Goal: Information Seeking & Learning: Learn about a topic

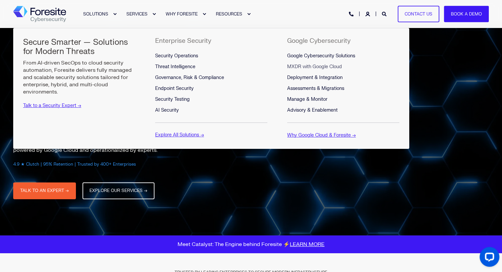
click at [305, 65] on span "MXDR with Google Cloud" at bounding box center [314, 67] width 55 height 6
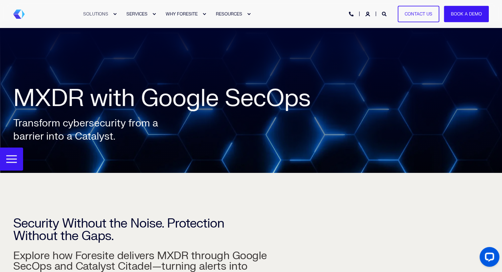
scroll to position [103, 0]
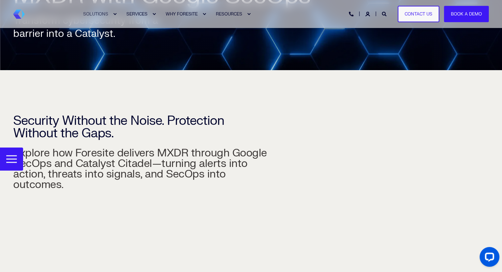
drag, startPoint x: 183, startPoint y: 160, endPoint x: 130, endPoint y: 153, distance: 54.2
click at [130, 153] on h3 "Explore how Foresite delivers MXDR through Google SecOps and Catalyst Citadel—t…" at bounding box center [145, 146] width 264 height 88
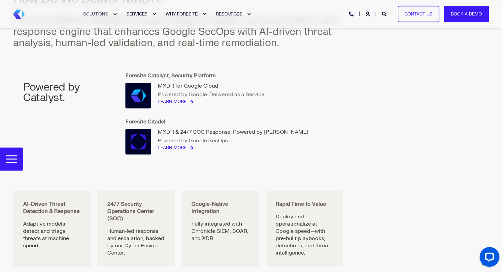
scroll to position [822, 0]
click at [173, 145] on link "Learn more" at bounding box center [172, 148] width 29 height 7
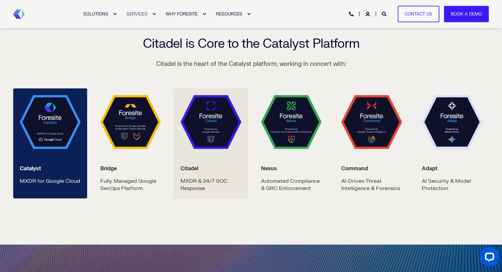
scroll to position [1137, 0]
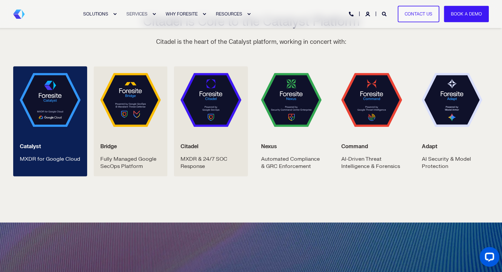
click at [130, 160] on p "Fully Managed Google SecOps Platform" at bounding box center [130, 162] width 61 height 15
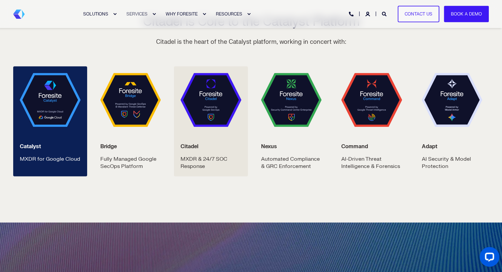
click at [194, 146] on strong "Citadel" at bounding box center [189, 146] width 18 height 7
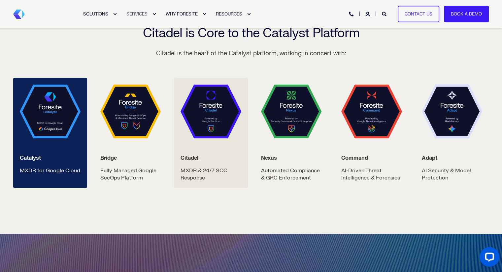
scroll to position [1137, 0]
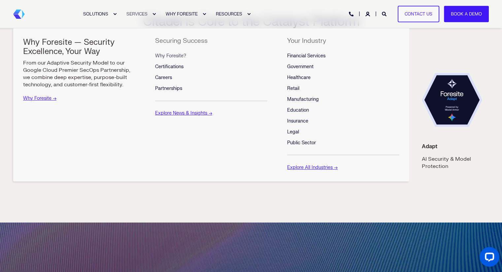
click at [171, 55] on span "Why Foresite?" at bounding box center [170, 56] width 31 height 6
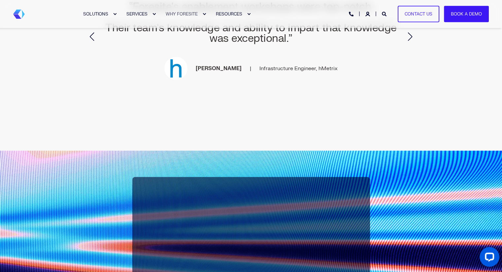
scroll to position [1331, 0]
